Goal: Find specific page/section: Find specific page/section

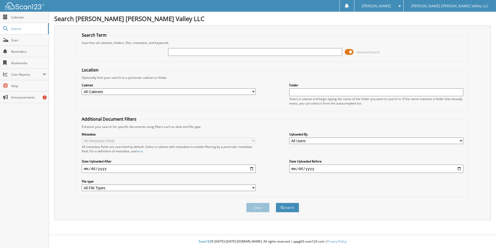
click at [258, 52] on input "text" at bounding box center [255, 52] width 174 height 8
drag, startPoint x: 245, startPoint y: 44, endPoint x: 246, endPoint y: 48, distance: 3.7
click at [245, 45] on fieldset "Search Term Searches all cabinets, folders, files, metadata, and keywords Advan…" at bounding box center [272, 47] width 393 height 30
click at [247, 51] on input "text" at bounding box center [255, 52] width 174 height 8
type input "818522"
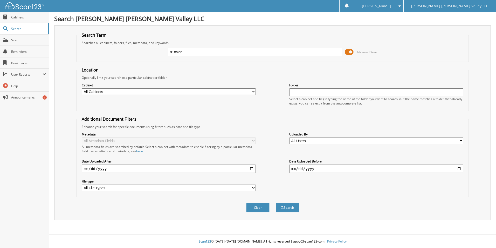
click at [276, 202] on button "Search" at bounding box center [287, 207] width 23 height 10
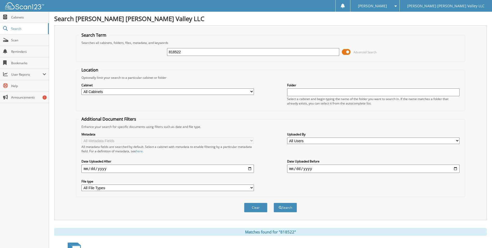
scroll to position [63, 0]
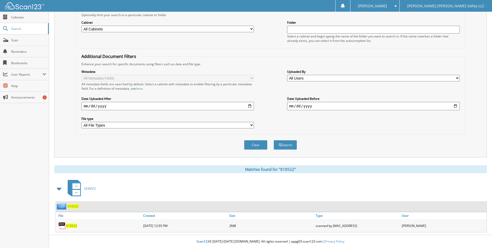
click at [70, 225] on span "818522" at bounding box center [71, 225] width 11 height 4
